Goal: Task Accomplishment & Management: Complete application form

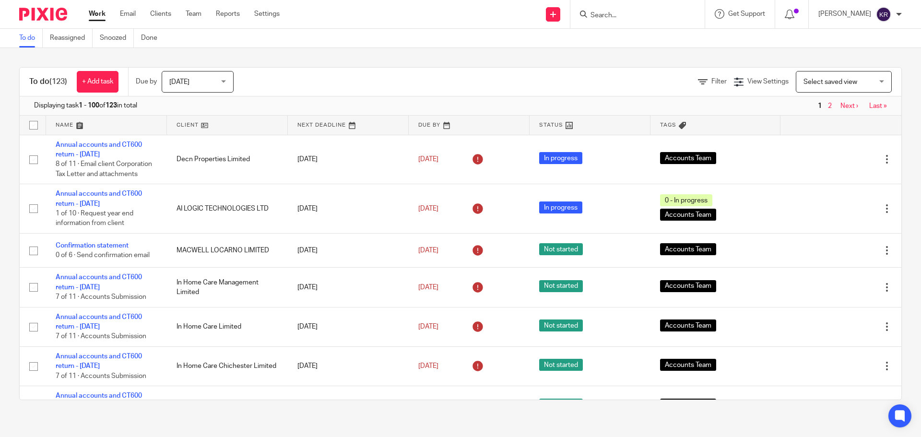
drag, startPoint x: 0, startPoint y: 0, endPoint x: 624, endPoint y: 20, distance: 624.5
click at [624, 20] on input "Search" at bounding box center [633, 16] width 86 height 9
type input "bracha"
click at [666, 36] on link at bounding box center [647, 37] width 119 height 14
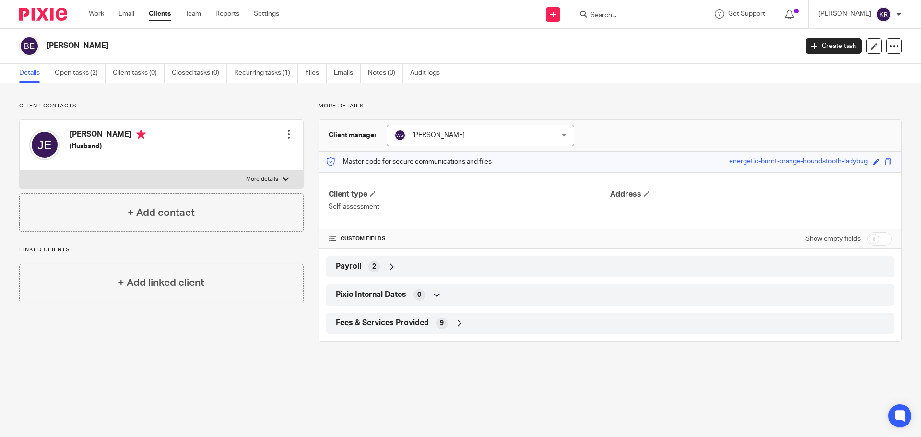
click at [384, 265] on div "Payroll 2" at bounding box center [610, 267] width 554 height 16
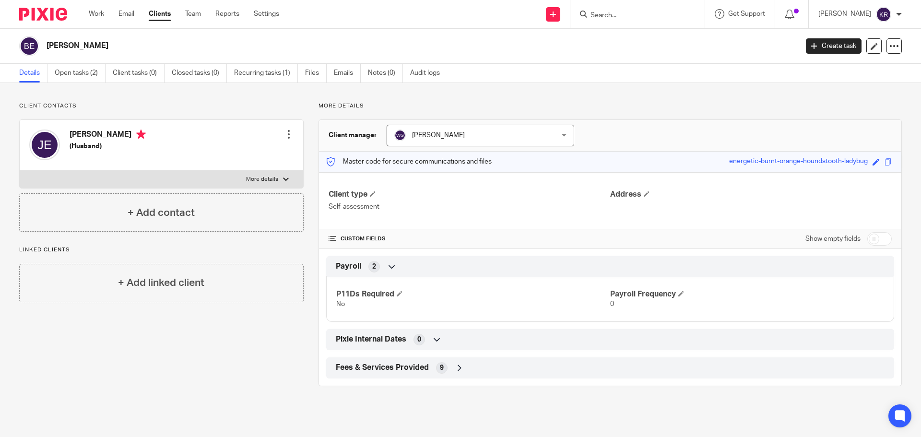
click at [550, 132] on div "Wignesh Ganesharajah Wignesh Ganesharajah" at bounding box center [481, 136] width 188 height 22
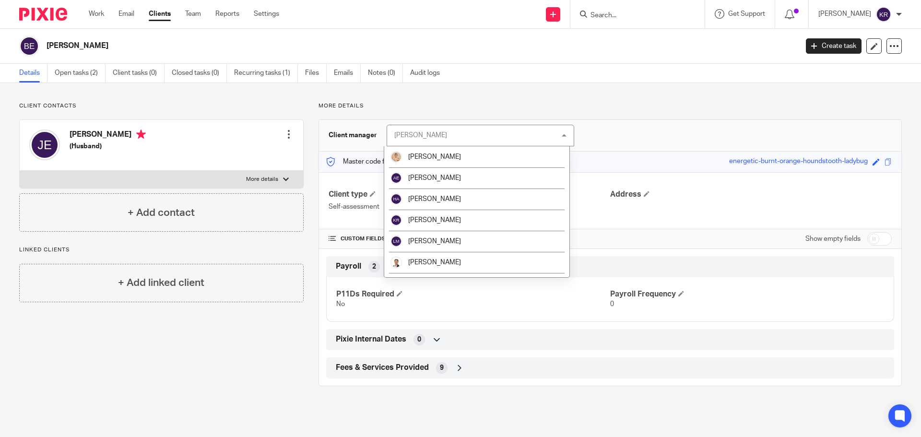
click at [613, 127] on div "Client manager Wignesh Ganesharajah Wignesh Ganesharajah Aivie Legaspina Ashley…" at bounding box center [610, 136] width 582 height 32
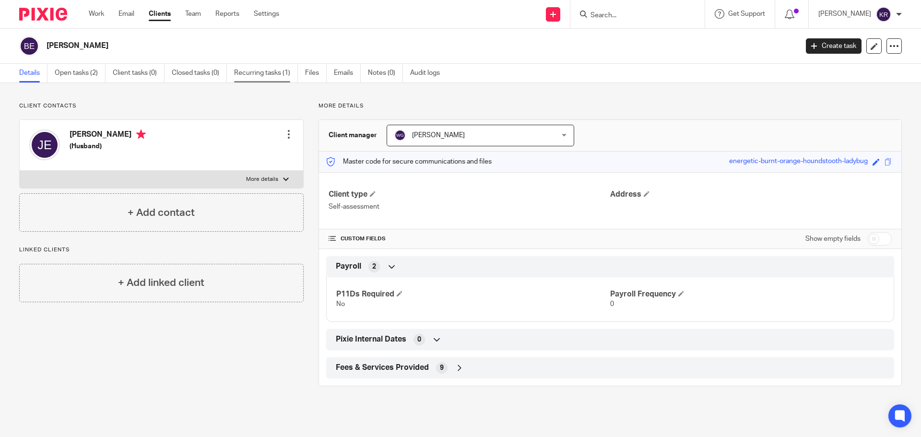
click at [258, 72] on link "Recurring tasks (1)" at bounding box center [266, 73] width 64 height 19
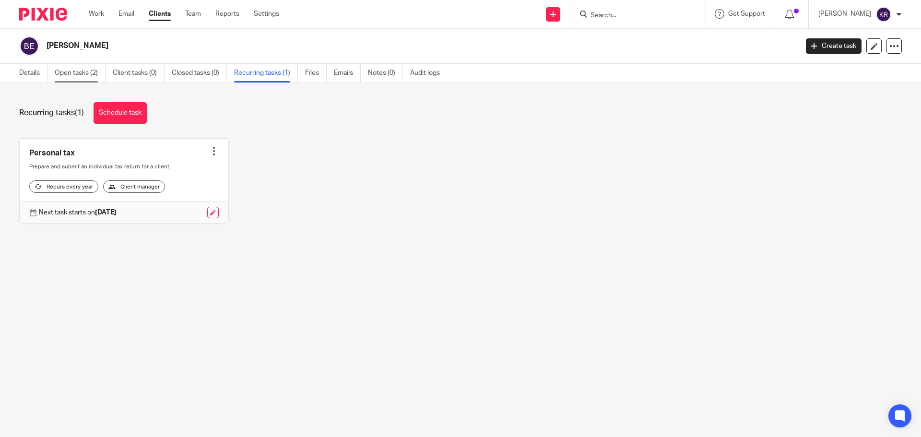
click at [75, 73] on link "Open tasks (2)" at bounding box center [80, 73] width 51 height 19
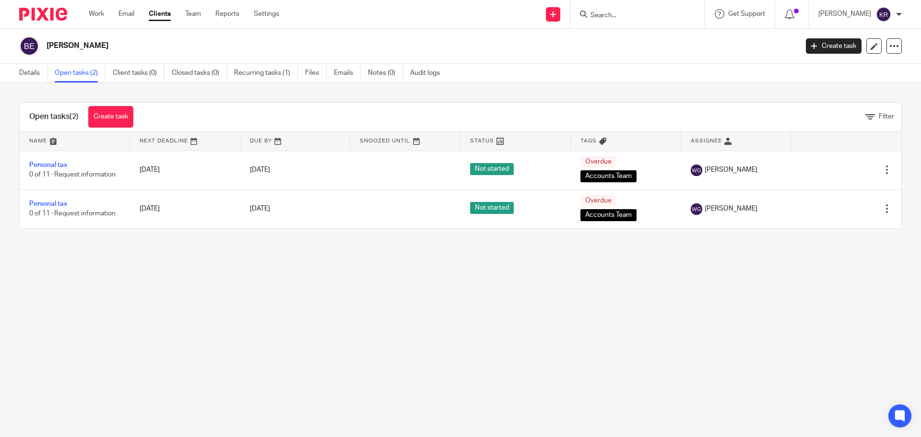
click at [622, 20] on input "Search" at bounding box center [633, 16] width 86 height 9
type input "Roberto Bell"
click at [163, 15] on link "Clients" at bounding box center [160, 14] width 22 height 10
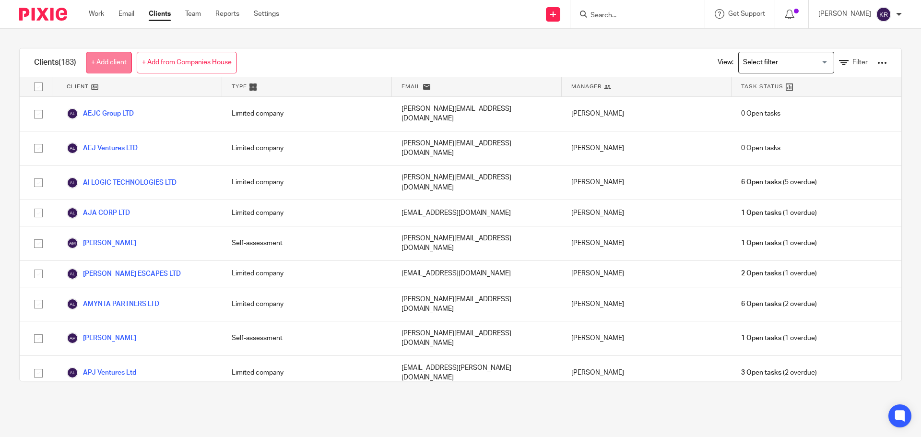
click at [115, 64] on link "+ Add client" at bounding box center [109, 63] width 46 height 22
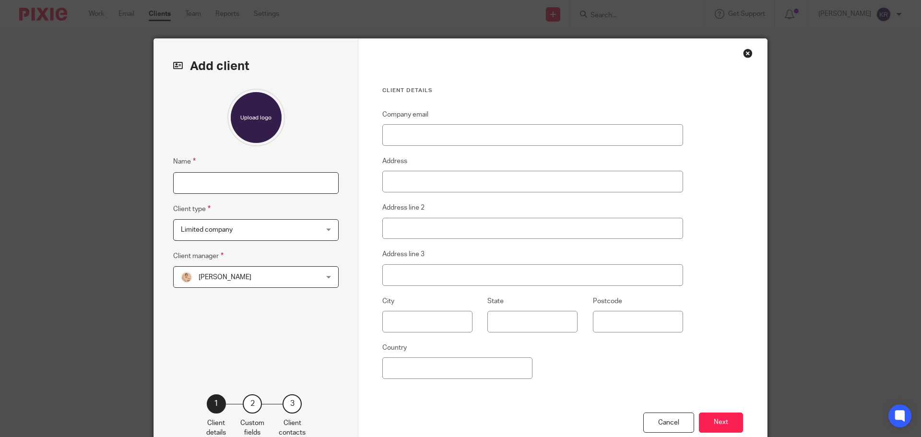
click at [196, 185] on input "Name" at bounding box center [256, 183] width 166 height 22
click at [208, 181] on input "Roberta bellomo" at bounding box center [256, 183] width 166 height 22
type input "Roberta Bellomo"
click at [242, 230] on span "Limited company" at bounding box center [244, 230] width 126 height 20
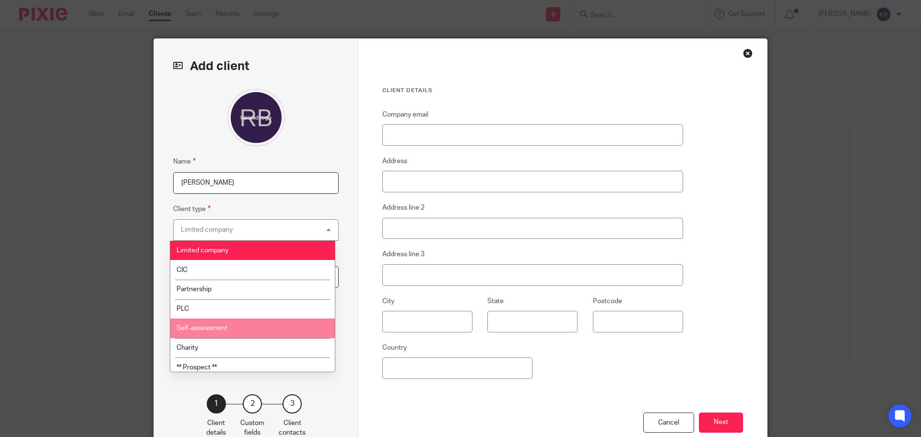
click at [238, 321] on li "Self-assessment" at bounding box center [252, 329] width 165 height 20
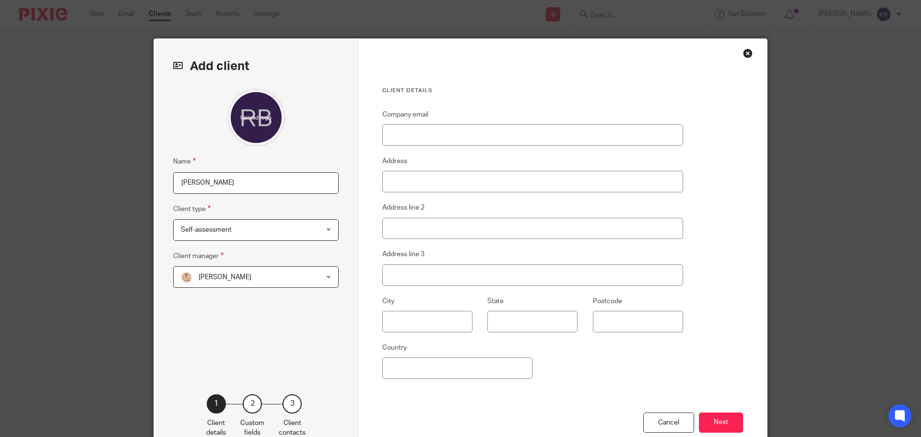
click at [324, 277] on div "Aivie Legaspina Aivie Legaspina" at bounding box center [256, 277] width 166 height 22
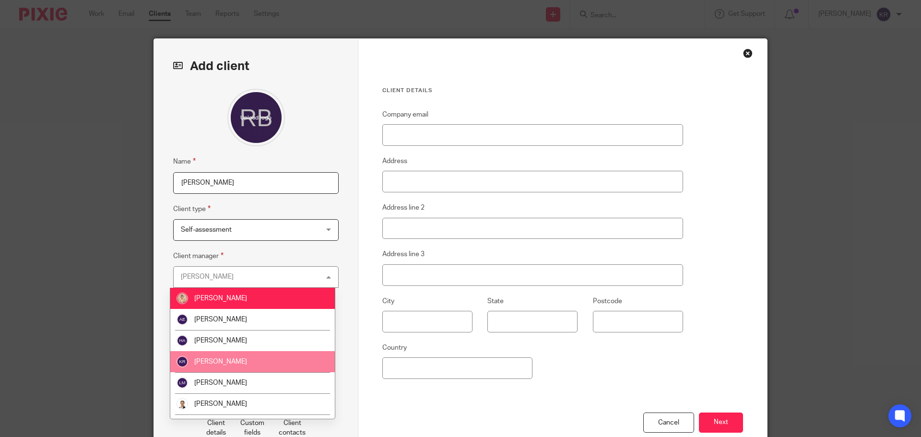
click at [249, 358] on li "[PERSON_NAME]" at bounding box center [252, 361] width 165 height 21
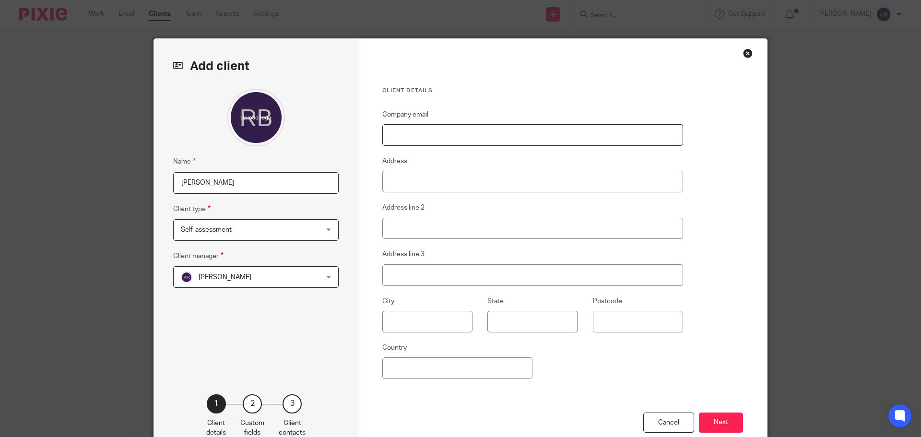
click at [398, 140] on input "Company email" at bounding box center [532, 135] width 301 height 22
click at [430, 136] on input "Company email" at bounding box center [532, 135] width 301 height 22
type input "5 Kingsmere Close"
drag, startPoint x: 455, startPoint y: 135, endPoint x: 377, endPoint y: 132, distance: 78.3
click at [377, 132] on div "Client details Company email 5 Kingsmere Close Address Address line 2 Address l…" at bounding box center [562, 248] width 409 height 418
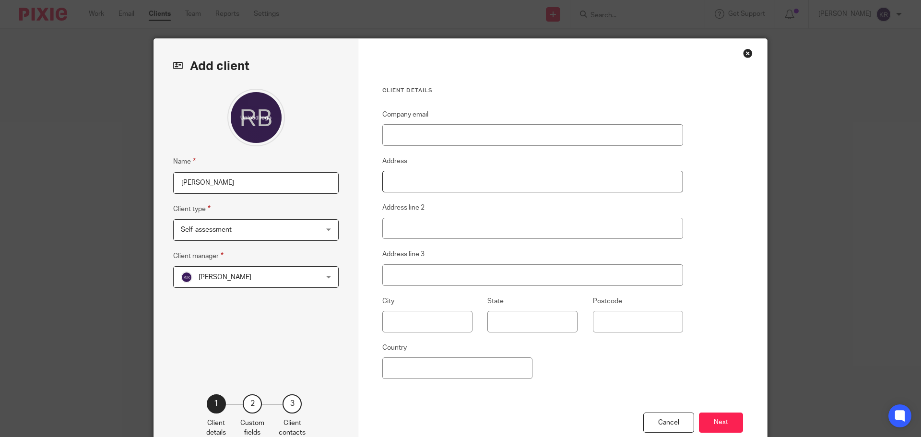
click at [393, 183] on input "Address" at bounding box center [532, 182] width 301 height 22
paste input "[STREET_ADDRESS]"
type input "[STREET_ADDRESS]"
click at [397, 226] on input "Address line 2" at bounding box center [532, 229] width 301 height 22
click at [394, 323] on input "text" at bounding box center [427, 322] width 90 height 22
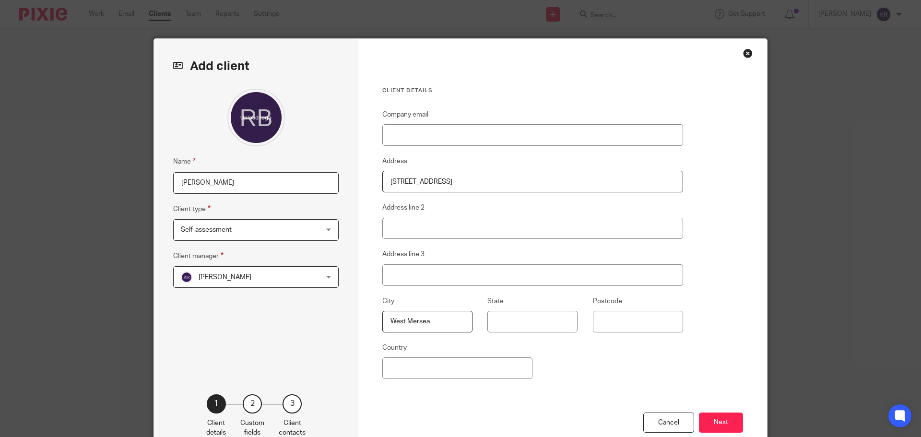
type input "West Mersea"
click at [610, 328] on input "Postcode" at bounding box center [638, 322] width 90 height 22
type input "CO5 8AF"
click at [730, 425] on button "Next" at bounding box center [721, 423] width 44 height 21
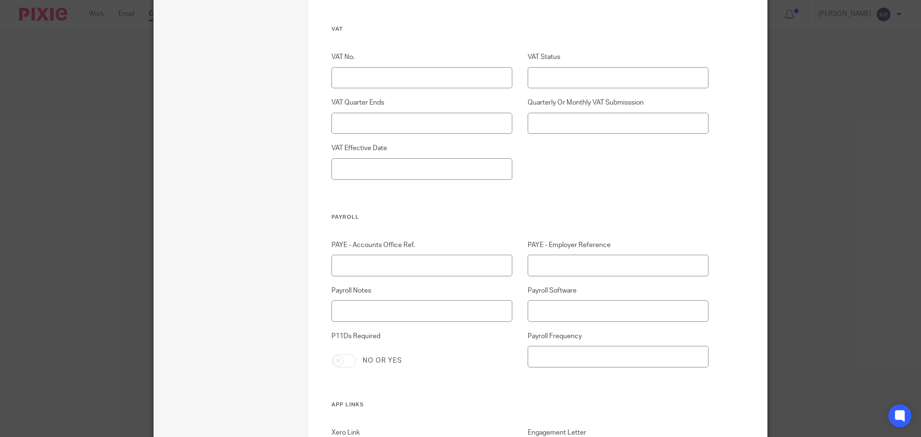
scroll to position [960, 0]
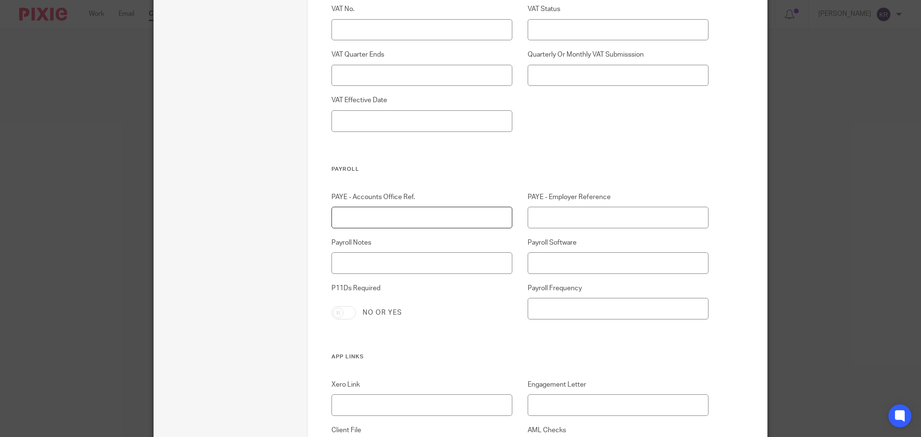
click at [372, 220] on input "PAYE - Accounts Office Ref." at bounding box center [422, 218] width 181 height 22
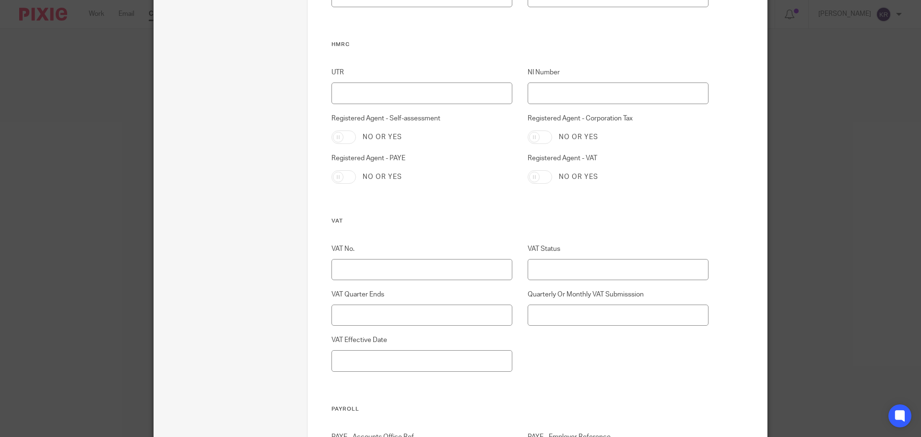
scroll to position [672, 0]
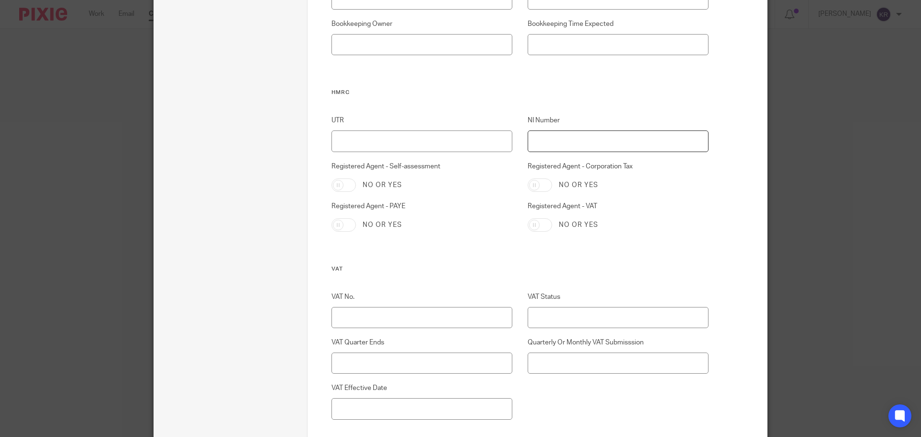
click at [550, 142] on input "NI Number" at bounding box center [618, 142] width 181 height 22
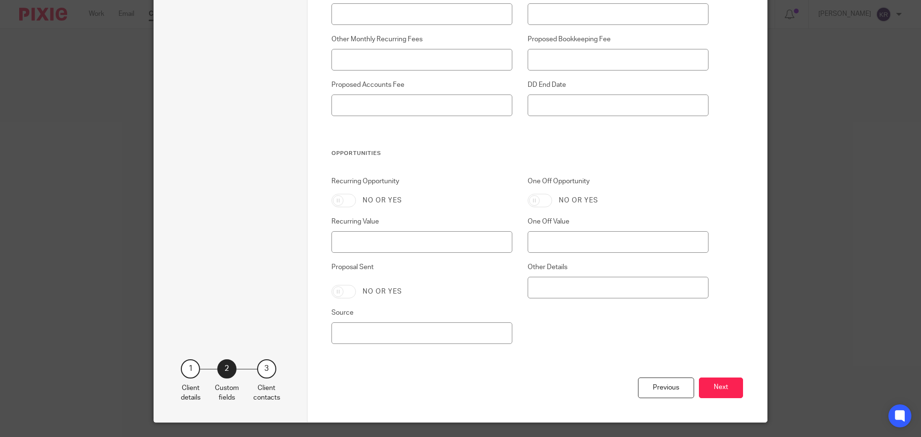
scroll to position [1865, 0]
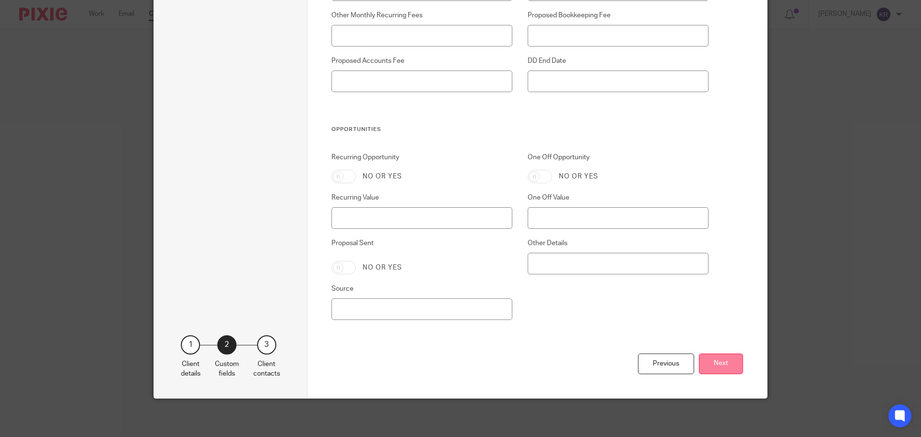
type input "SC192978C"
click at [710, 368] on button "Next" at bounding box center [721, 364] width 44 height 21
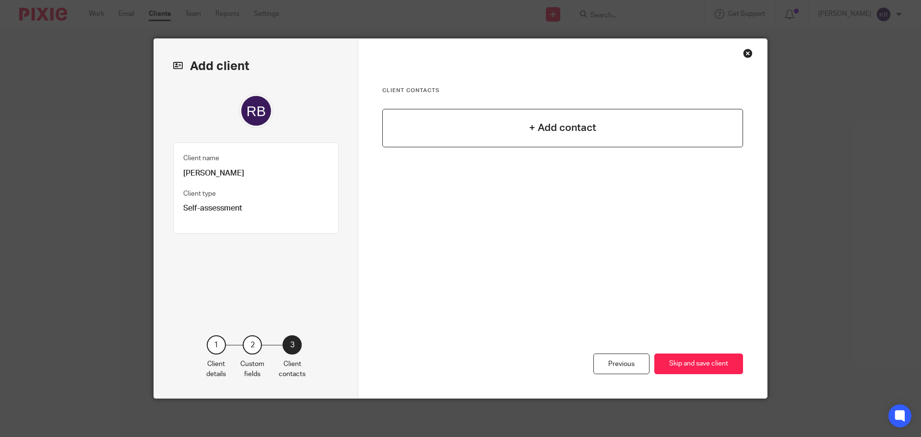
click at [562, 124] on h4 "+ Add contact" at bounding box center [562, 127] width 67 height 15
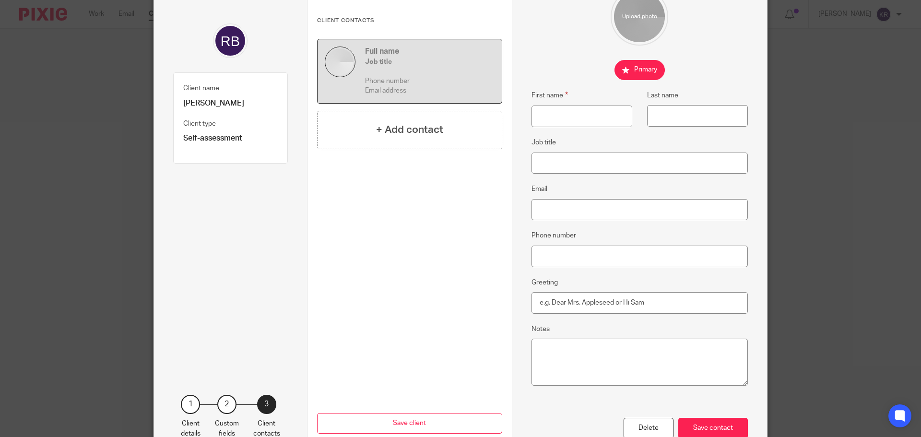
scroll to position [130, 0]
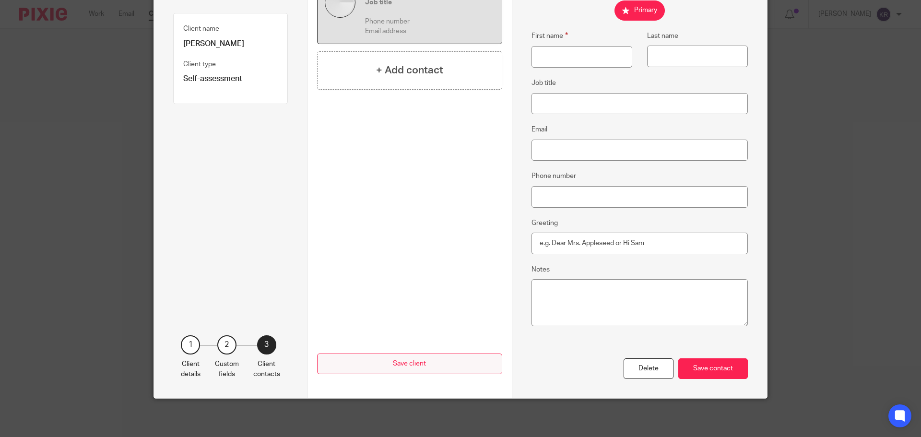
click at [419, 365] on button "Save client" at bounding box center [409, 364] width 185 height 21
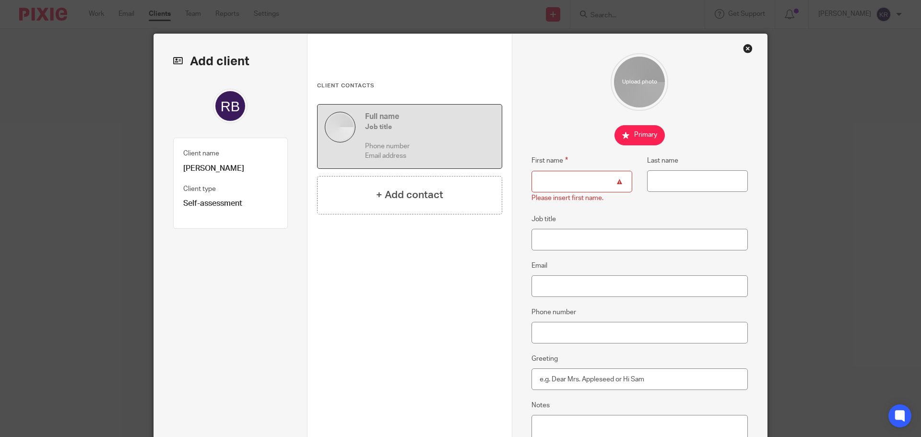
scroll to position [0, 0]
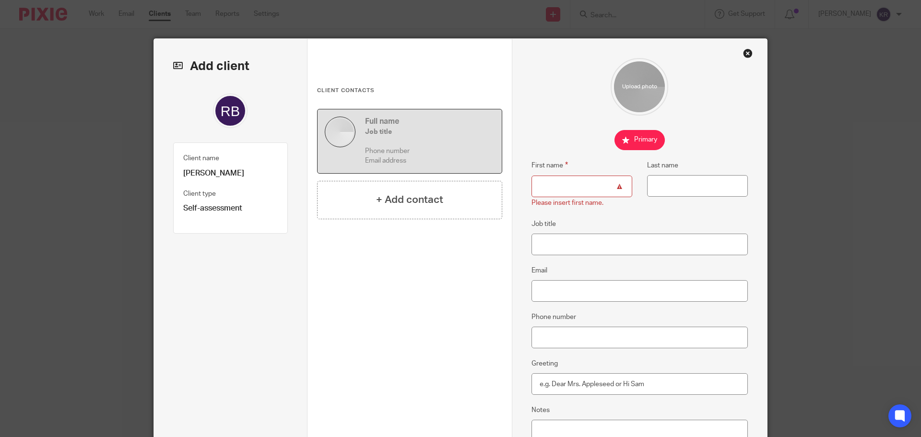
click at [219, 66] on h2 "Add client" at bounding box center [230, 66] width 115 height 16
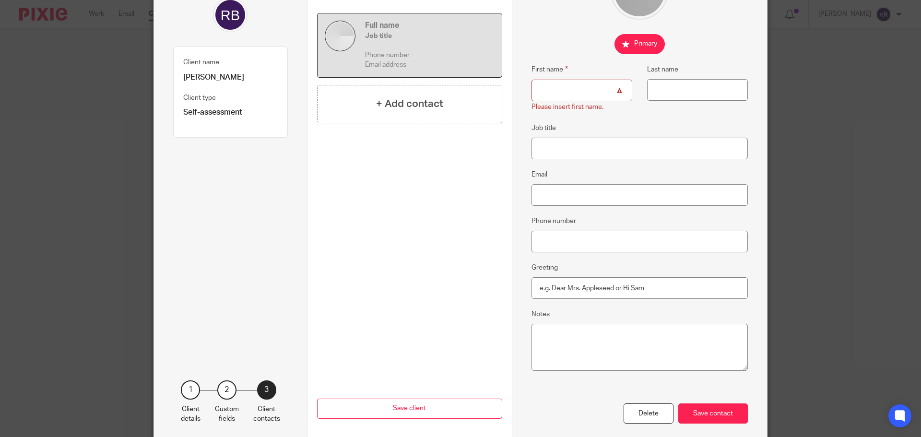
scroll to position [141, 0]
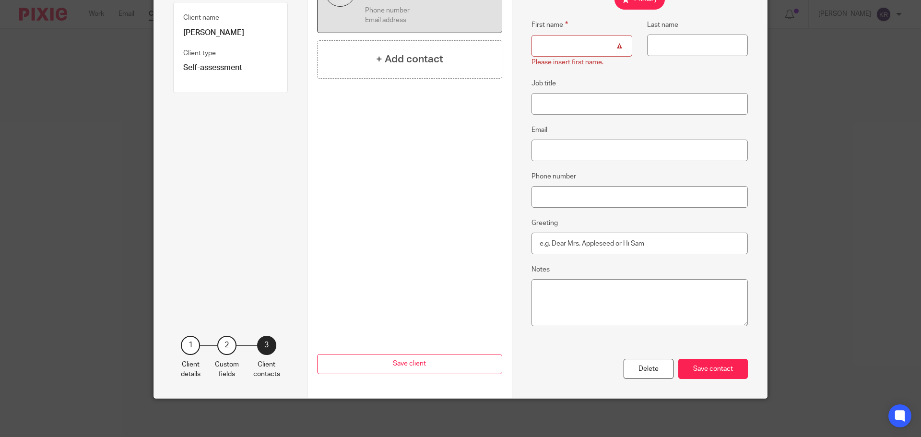
click at [226, 350] on div "2" at bounding box center [226, 345] width 19 height 19
click at [698, 360] on div "Save contact" at bounding box center [713, 369] width 70 height 21
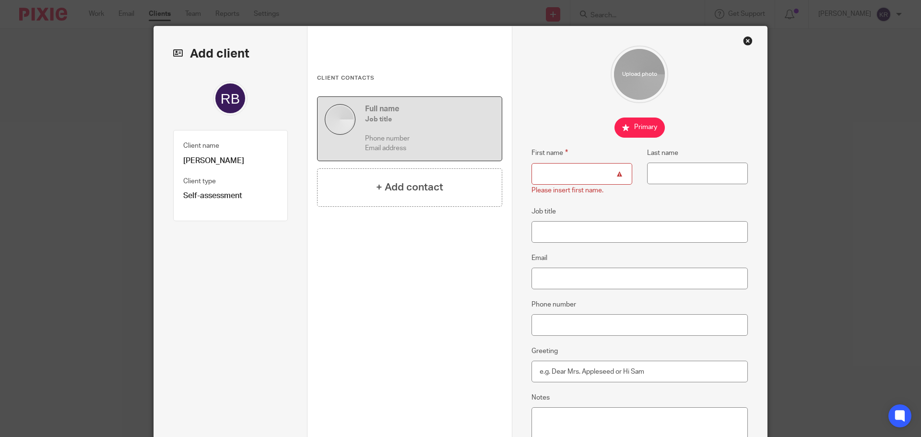
scroll to position [0, 0]
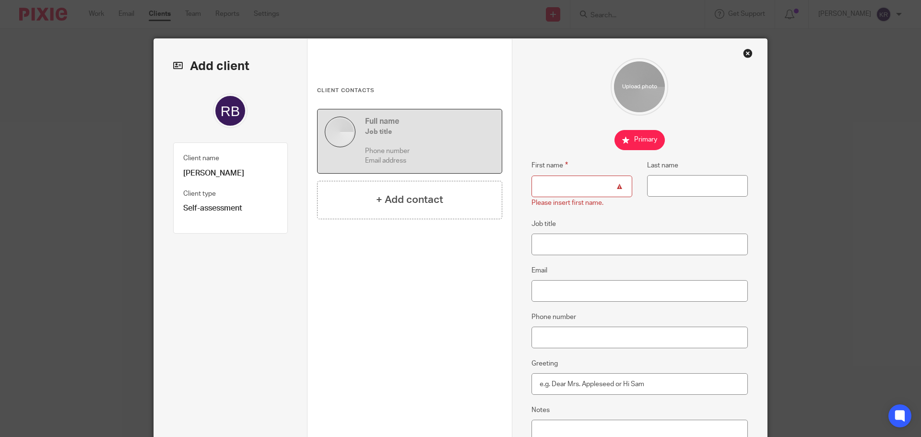
click at [749, 60] on div "First name Please insert first name. Last name Job title Email Phone number Gre…" at bounding box center [640, 289] width 256 height 500
click at [745, 53] on div "Close this dialog window" at bounding box center [748, 53] width 10 height 10
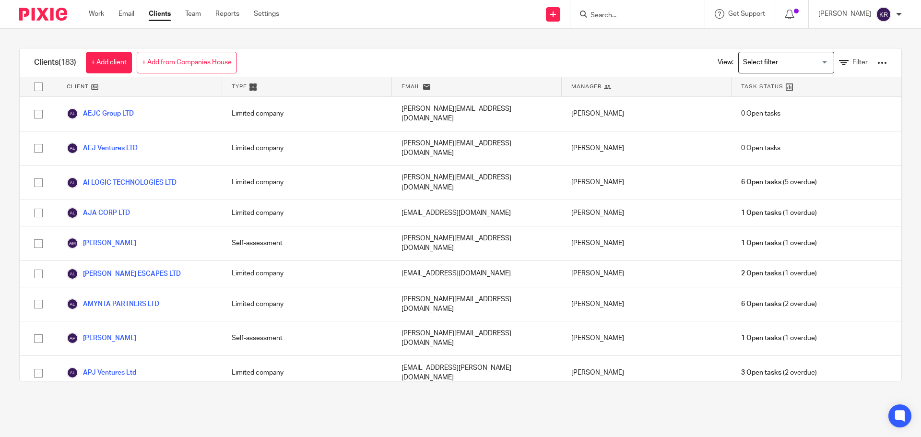
click at [641, 10] on form at bounding box center [641, 14] width 102 height 12
click at [642, 14] on input "Search" at bounding box center [633, 16] width 86 height 9
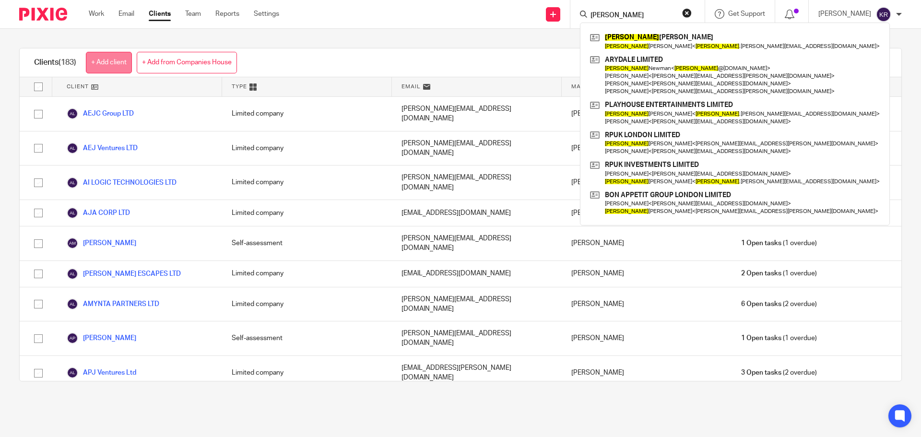
type input "[PERSON_NAME]"
click at [104, 63] on link "+ Add client" at bounding box center [109, 63] width 46 height 22
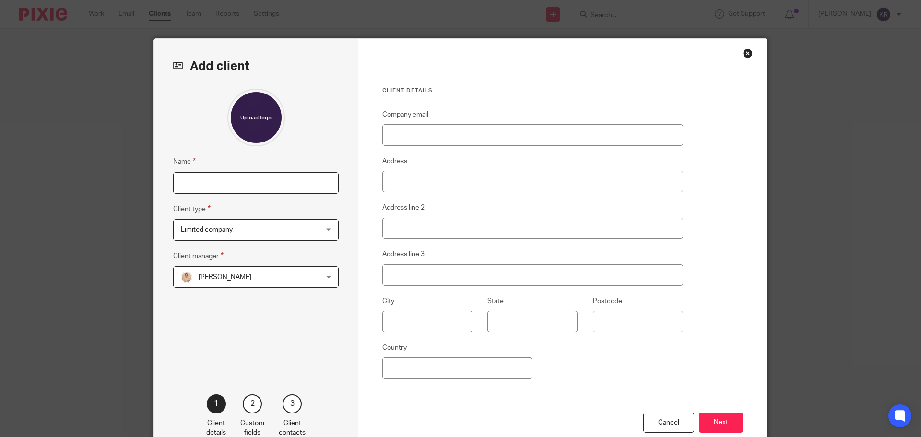
click at [204, 185] on input "Name" at bounding box center [256, 183] width 166 height 22
type input "[PERSON_NAME]"
type input "[STREET_ADDRESS]"
type input "West Mersea"
type input "CO5 8AF"
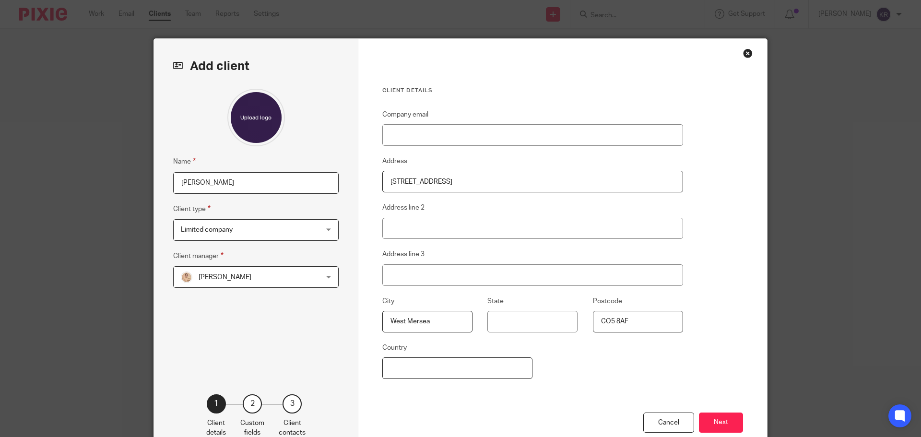
type input "[GEOGRAPHIC_DATA]"
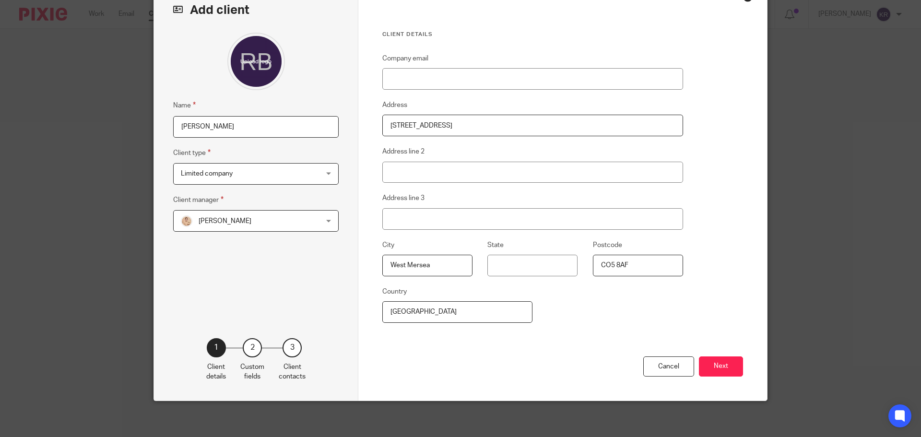
scroll to position [59, 0]
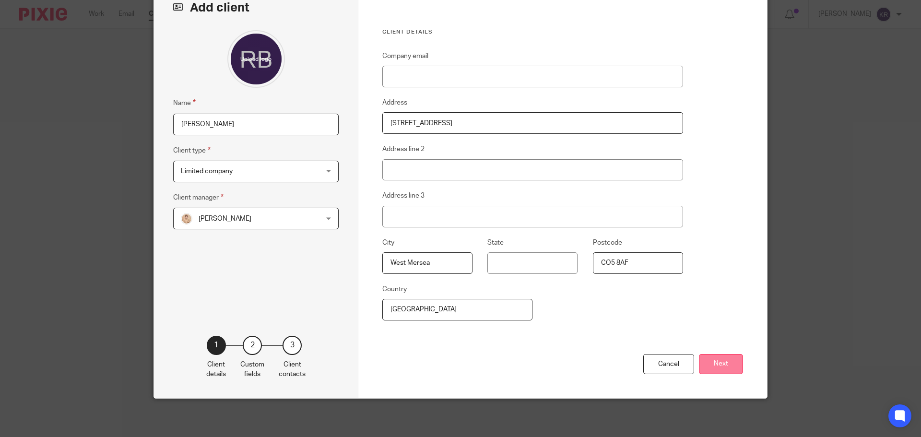
click at [730, 367] on button "Next" at bounding box center [721, 364] width 44 height 21
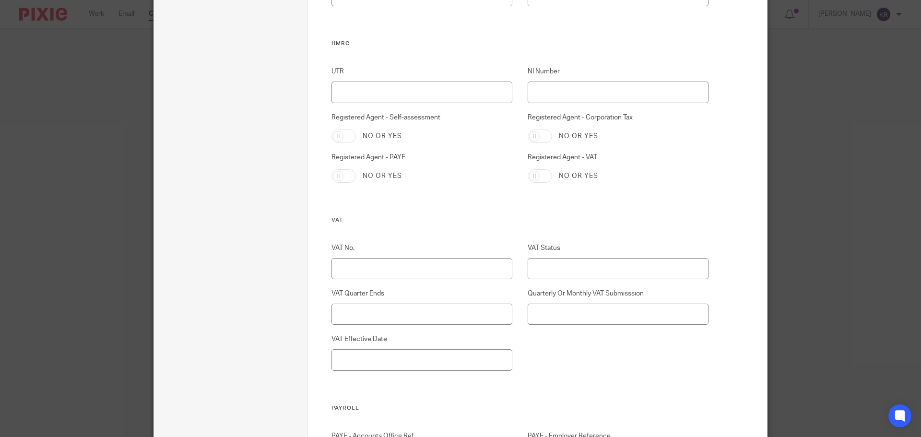
scroll to position [730, 0]
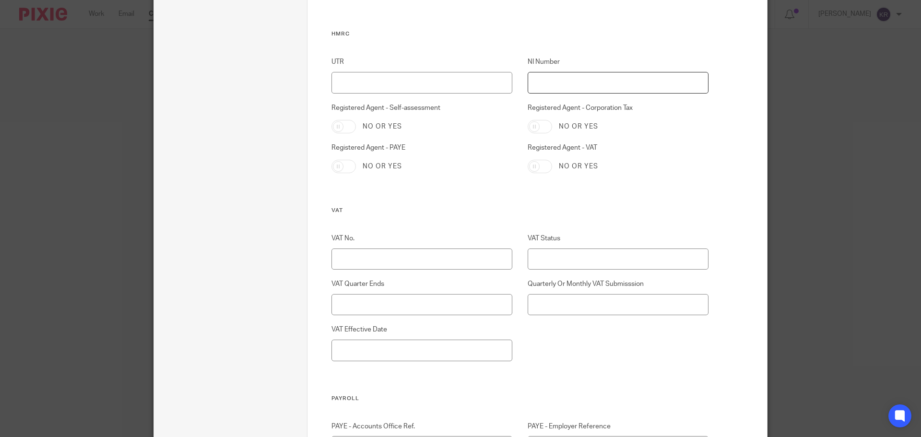
click at [547, 85] on input "NI Number" at bounding box center [618, 83] width 181 height 22
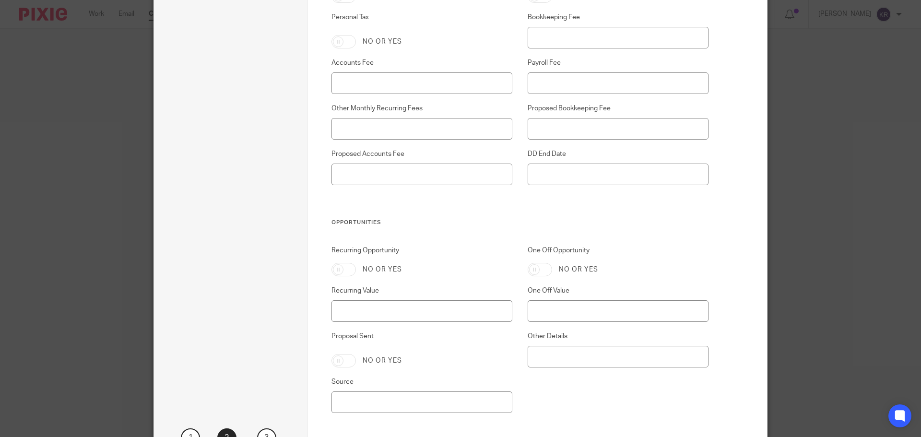
scroll to position [1865, 0]
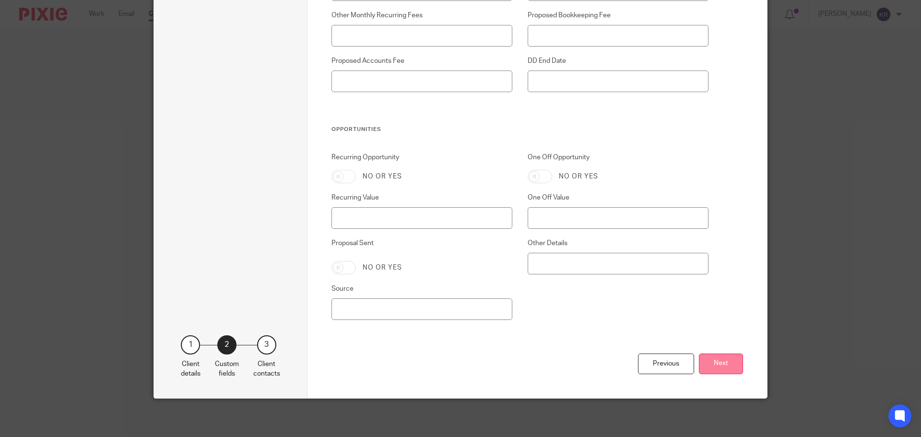
type input "SC192978C"
click at [719, 358] on button "Next" at bounding box center [721, 364] width 44 height 21
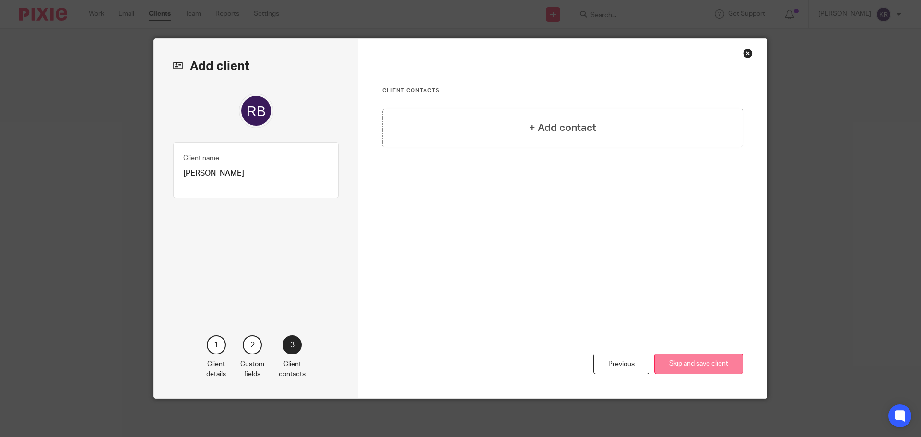
click at [716, 364] on button "Skip and save client" at bounding box center [698, 364] width 89 height 21
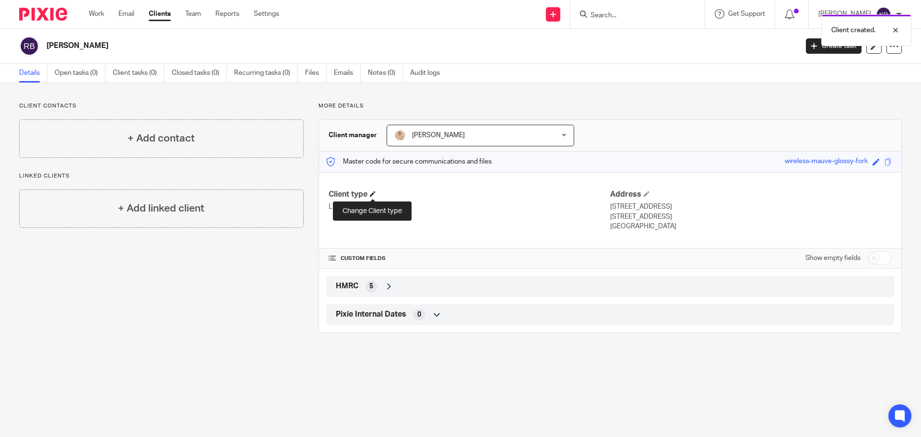
click at [373, 193] on span at bounding box center [373, 194] width 6 height 6
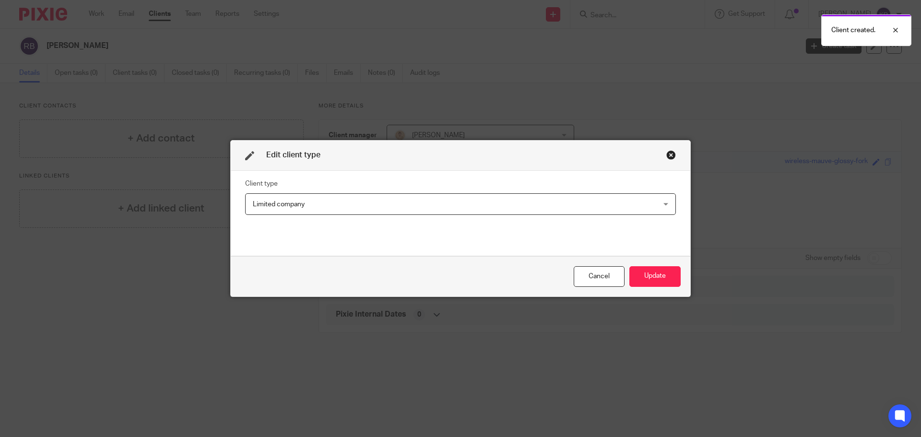
click at [405, 206] on span "Limited company" at bounding box center [422, 204] width 338 height 20
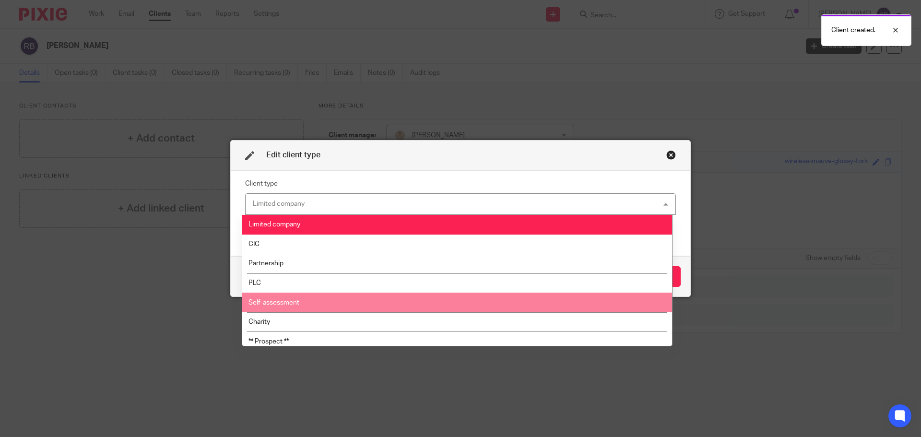
click at [322, 302] on li "Self-assessment" at bounding box center [457, 303] width 430 height 20
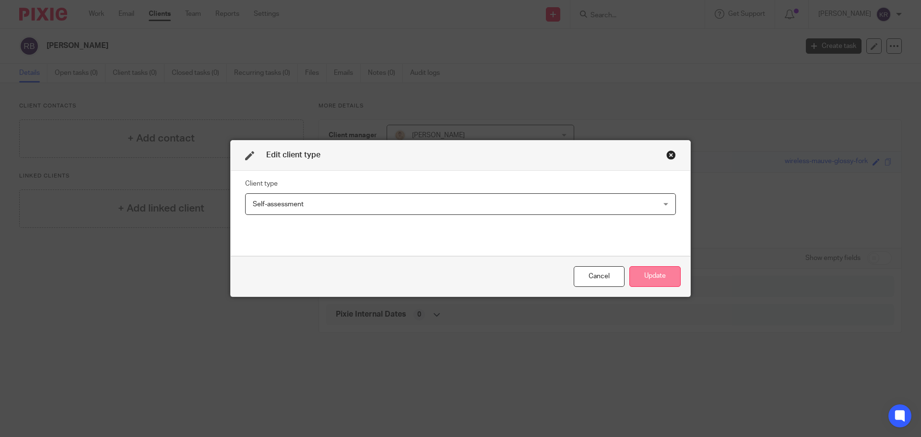
click at [652, 275] on button "Update" at bounding box center [655, 276] width 51 height 21
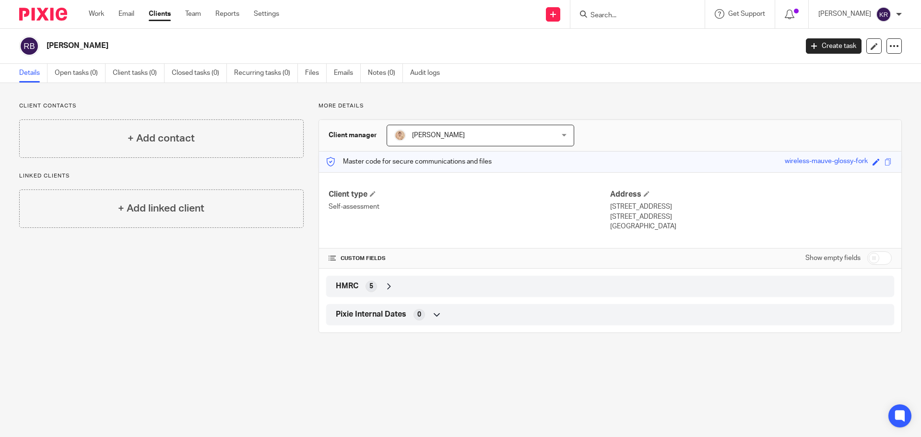
click at [194, 140] on div "+ Add contact" at bounding box center [161, 138] width 285 height 38
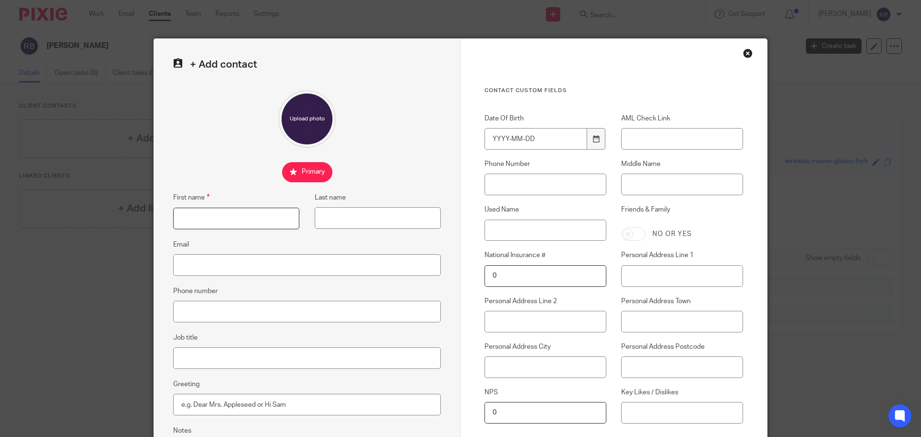
click at [222, 218] on input "First name" at bounding box center [236, 219] width 126 height 22
type input "Roberta"
type input "Bellomo"
type input "[STREET_ADDRESS]"
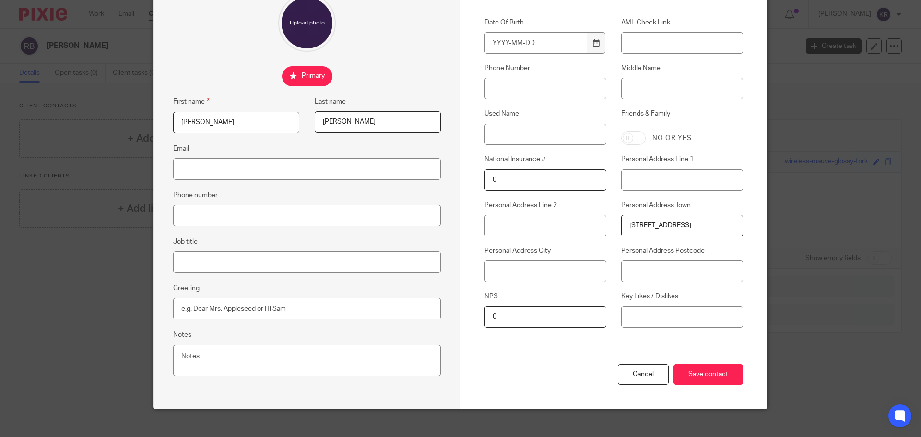
scroll to position [59, 0]
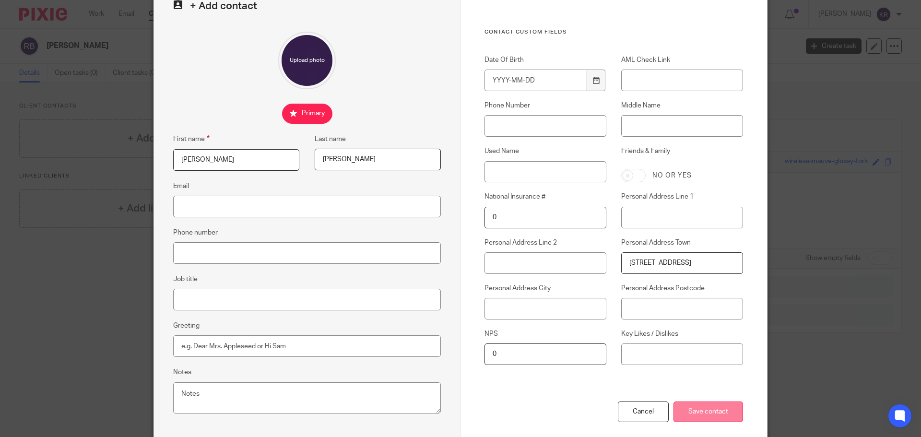
click at [703, 414] on input "Save contact" at bounding box center [709, 412] width 70 height 21
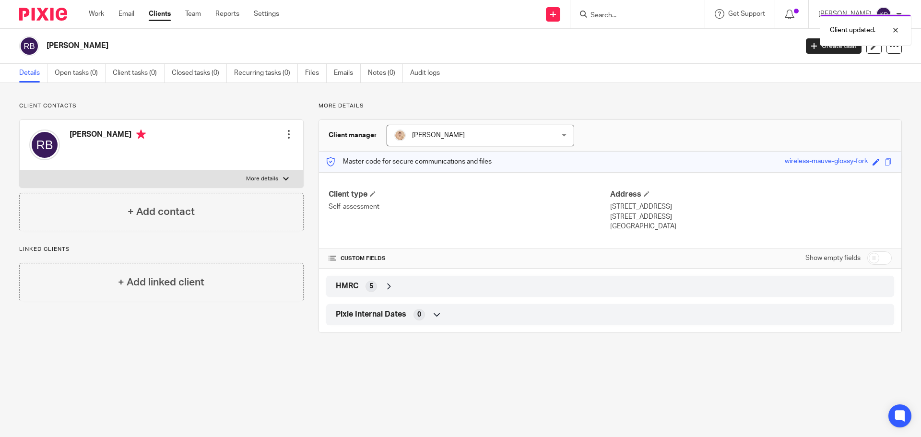
click at [520, 138] on span "[PERSON_NAME]" at bounding box center [466, 135] width 144 height 20
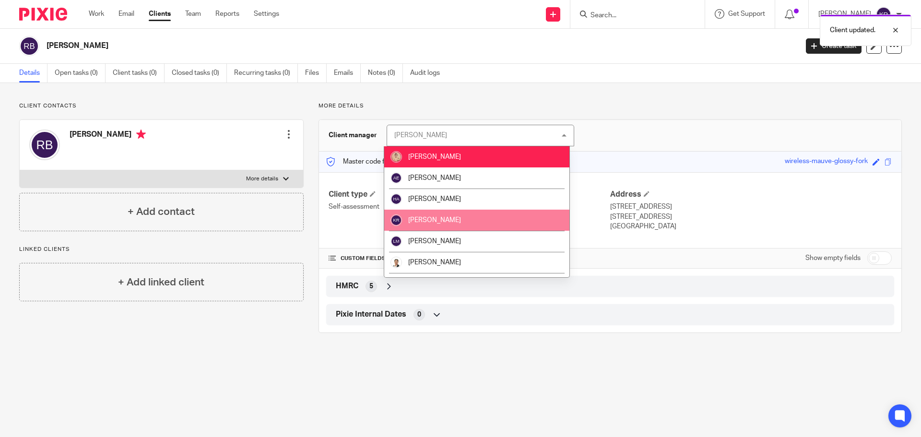
click at [474, 217] on li "[PERSON_NAME]" at bounding box center [476, 220] width 185 height 21
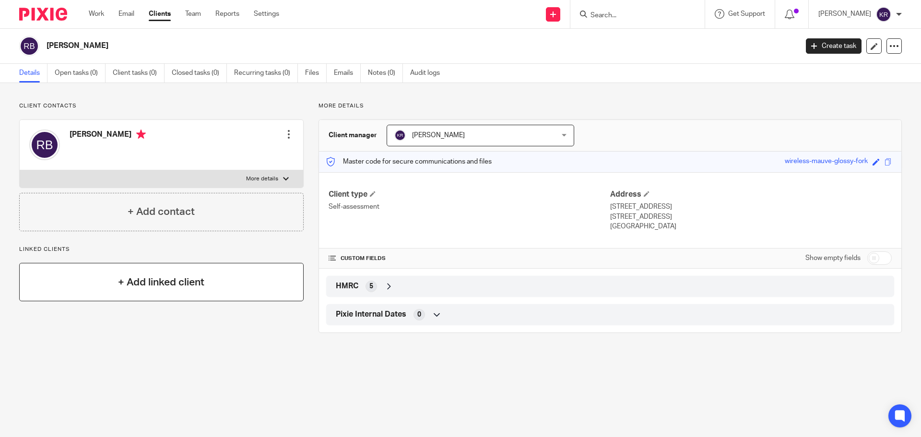
click at [187, 289] on h4 "+ Add linked client" at bounding box center [161, 282] width 86 height 15
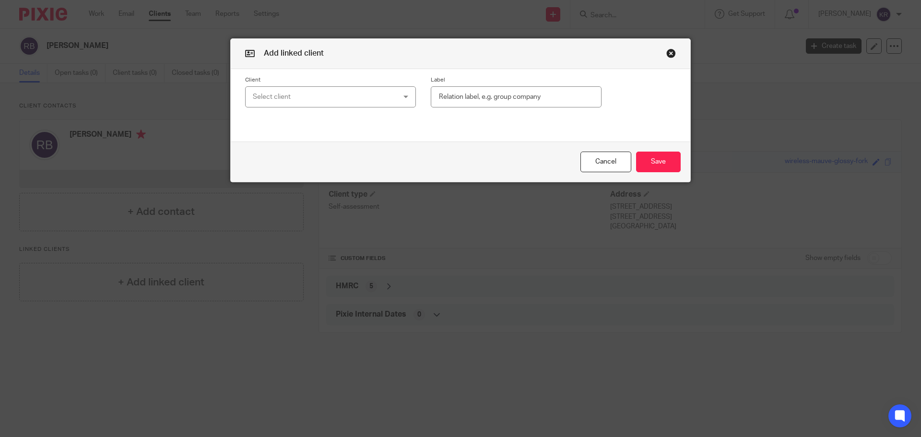
click at [334, 96] on div "Select client" at bounding box center [318, 97] width 130 height 20
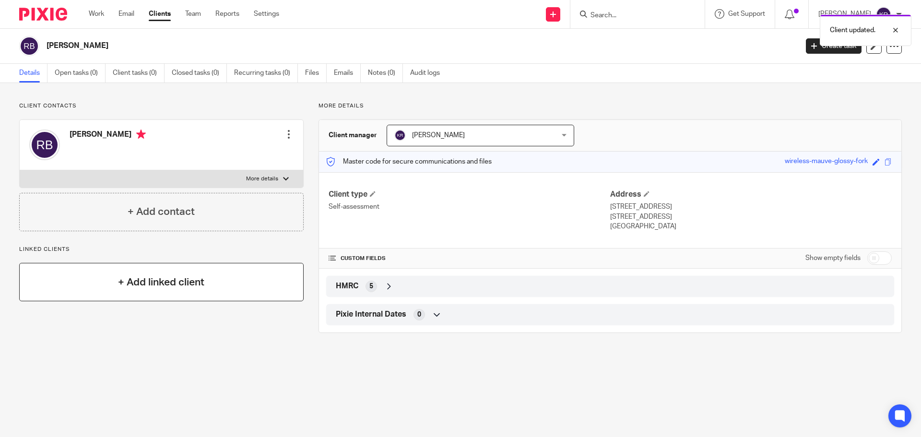
click at [145, 285] on h4 "+ Add linked client" at bounding box center [161, 282] width 86 height 15
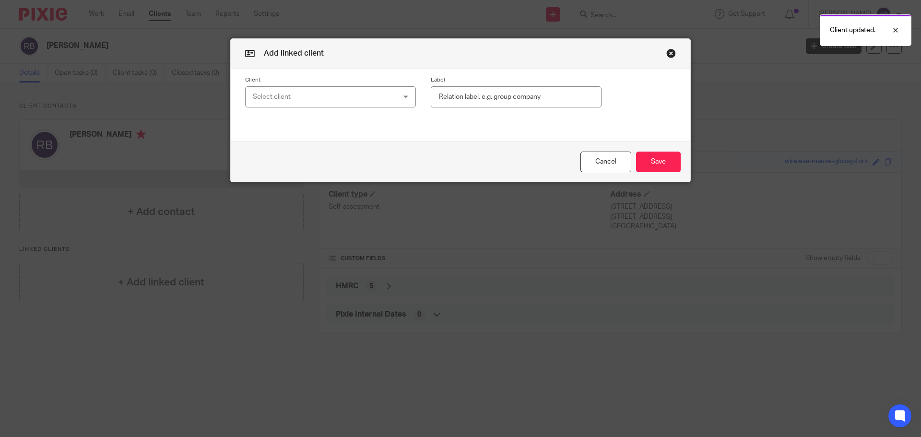
click at [404, 96] on div "Select client" at bounding box center [330, 97] width 171 height 22
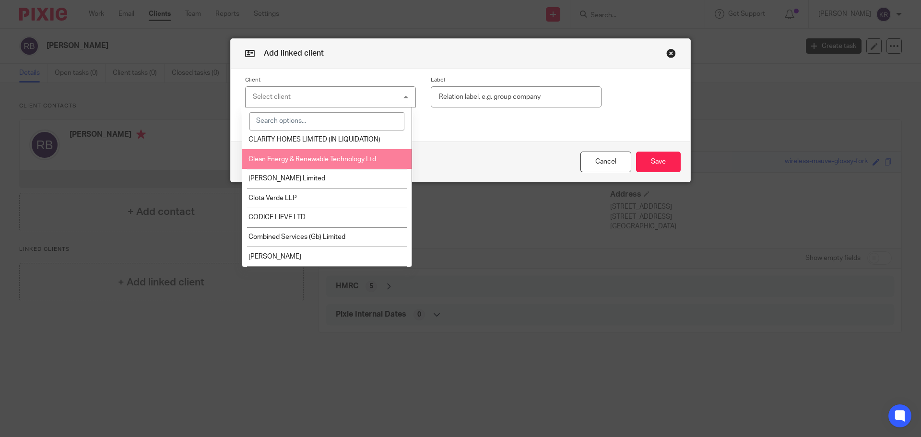
scroll to position [528, 0]
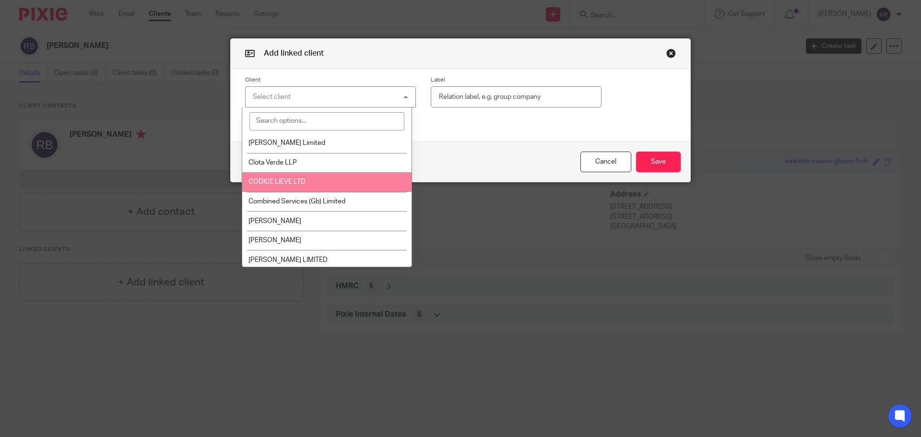
click at [317, 185] on li "CODICE LIEVE LTD" at bounding box center [327, 182] width 170 height 20
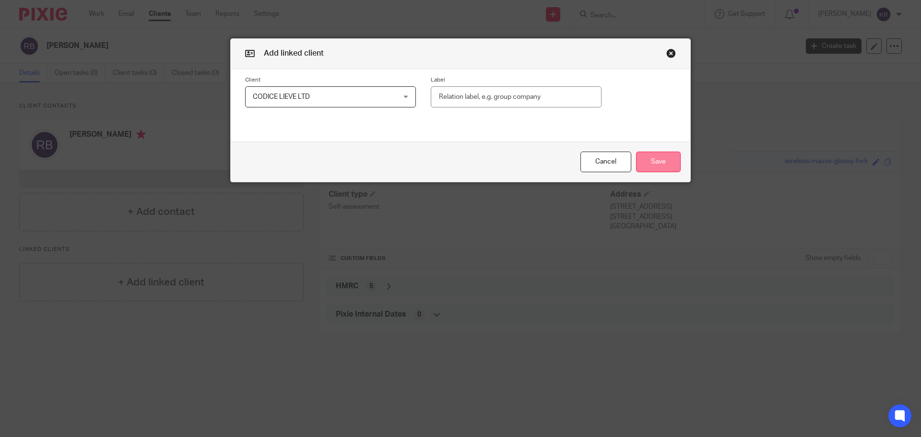
click at [659, 164] on button "Save" at bounding box center [658, 162] width 45 height 21
